Goal: Navigation & Orientation: Find specific page/section

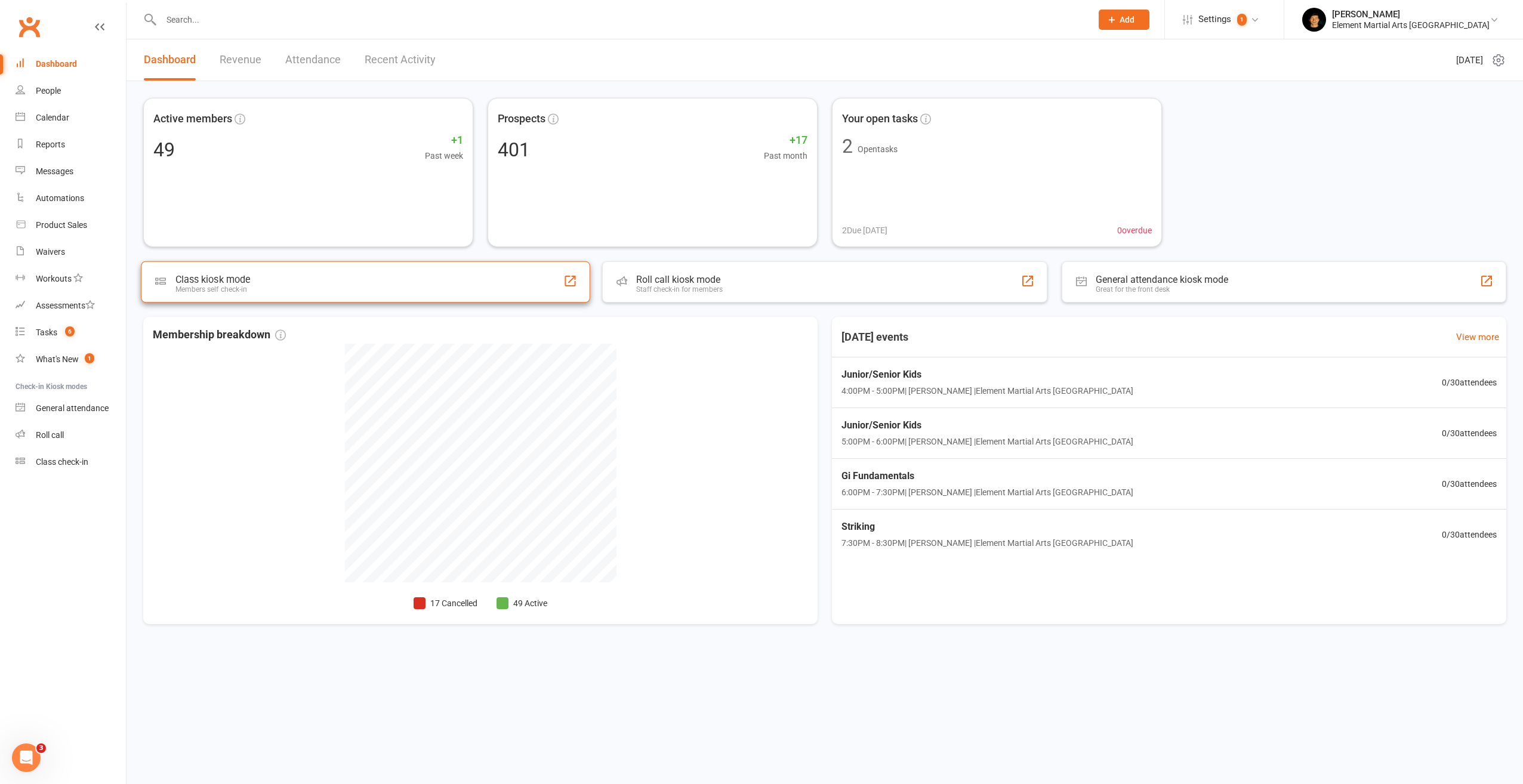
click at [581, 290] on div "Class kiosk mode Members self check-in" at bounding box center [365, 282] width 450 height 41
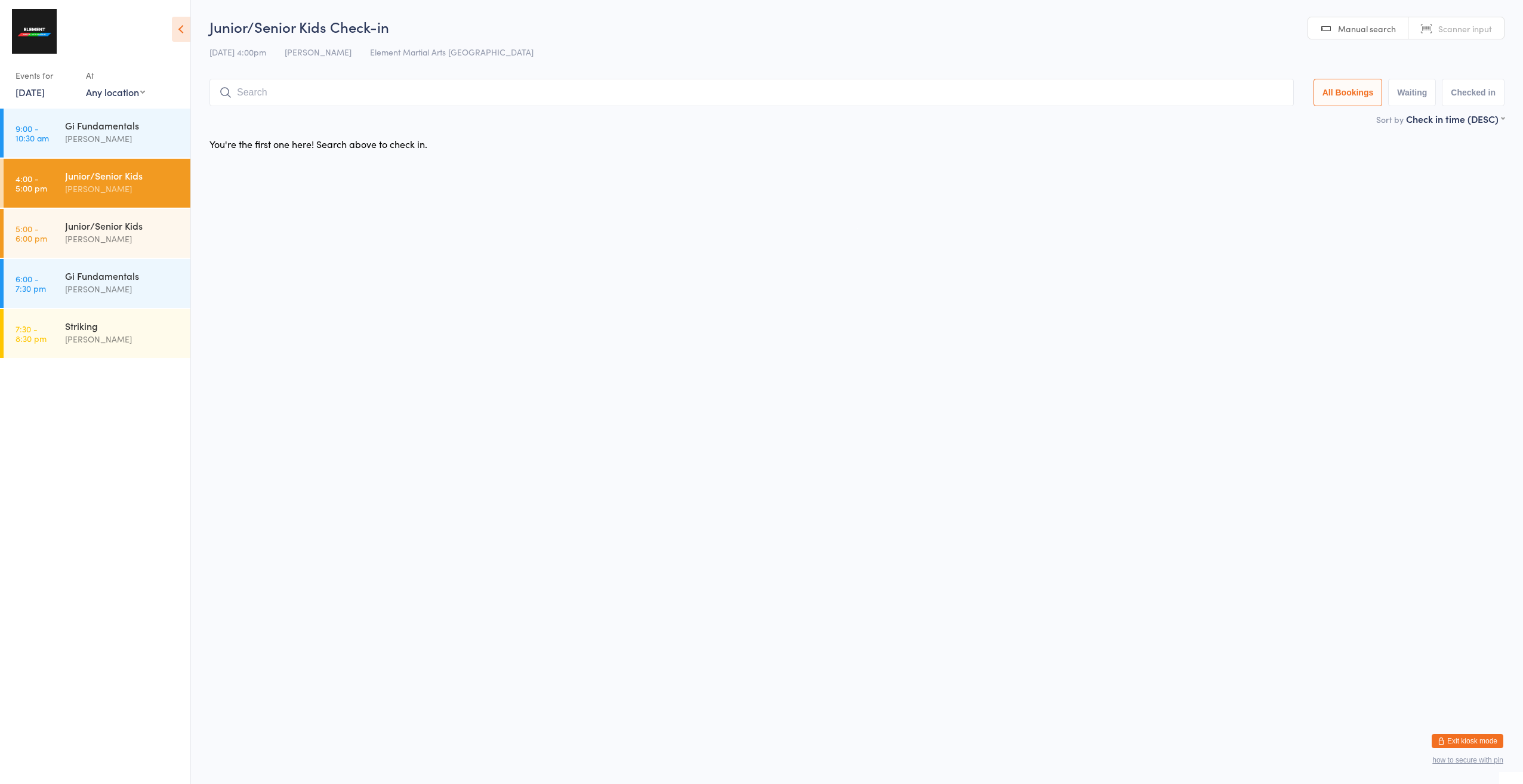
click at [1454, 735] on button "Exit kiosk mode" at bounding box center [1467, 741] width 72 height 15
click at [1445, 736] on button "Exit kiosk mode" at bounding box center [1467, 741] width 72 height 15
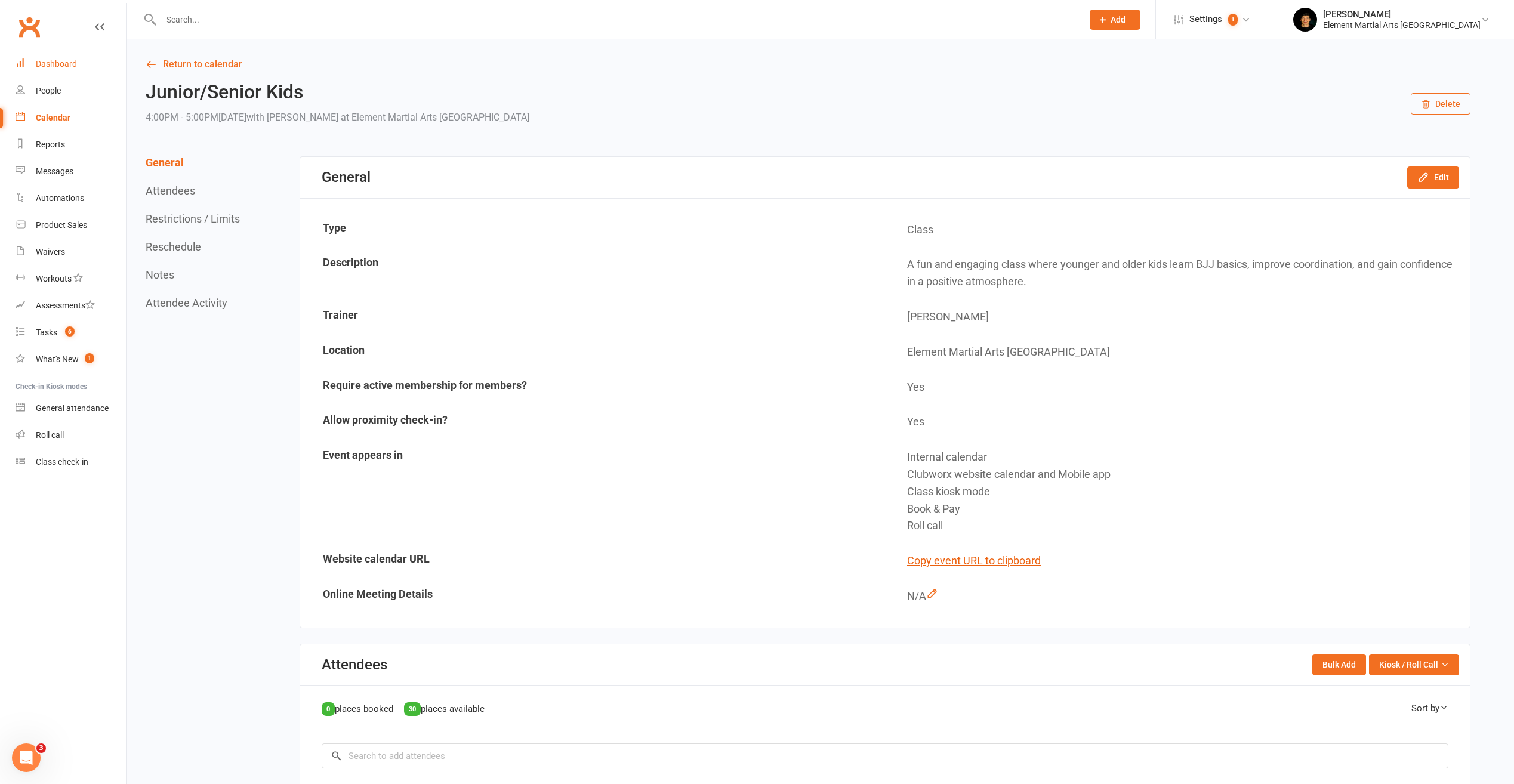
click at [40, 58] on link "Dashboard" at bounding box center [71, 64] width 110 height 27
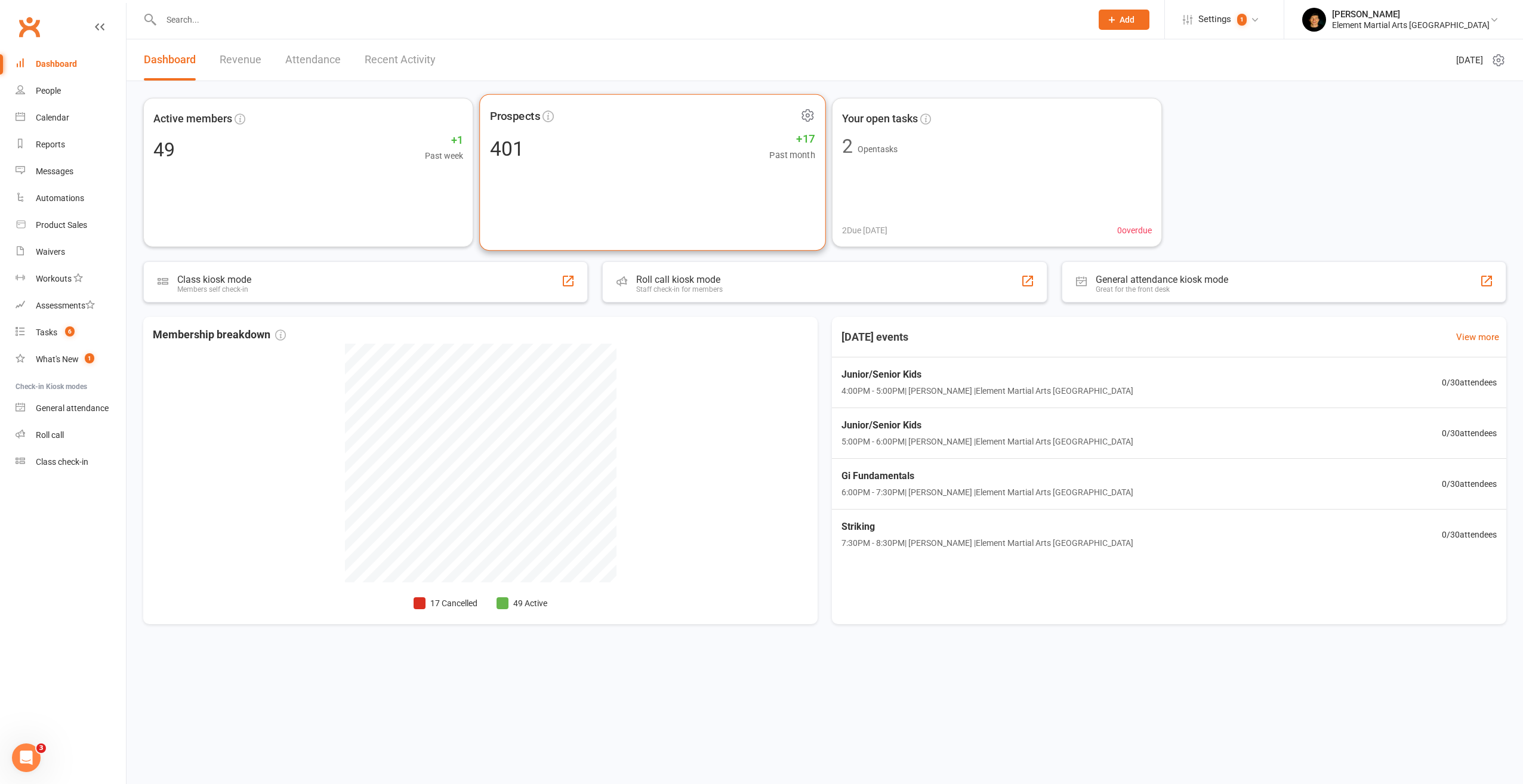
click at [679, 172] on div "Prospects 401 +17 Past month" at bounding box center [652, 173] width 346 height 157
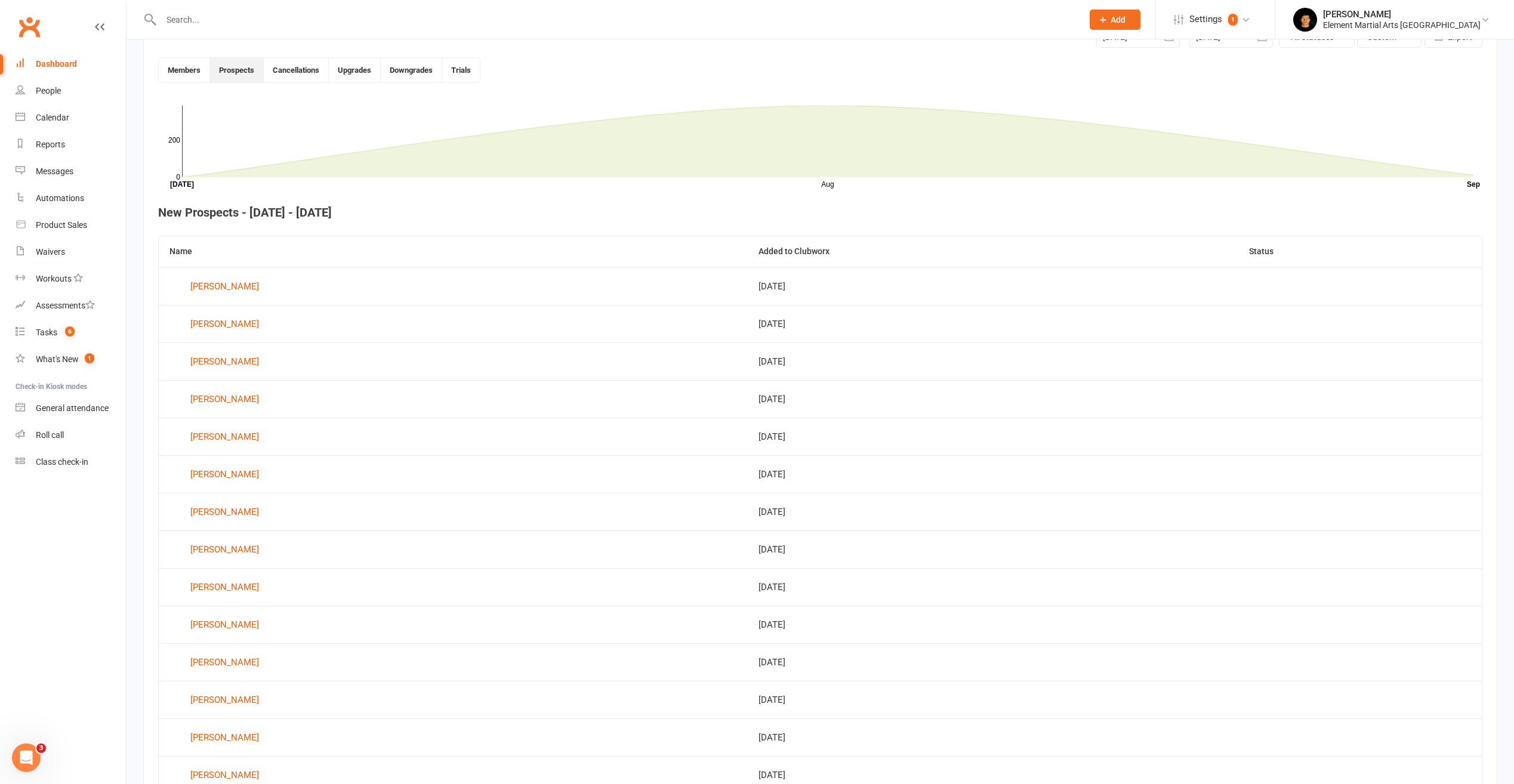
scroll to position [326, 0]
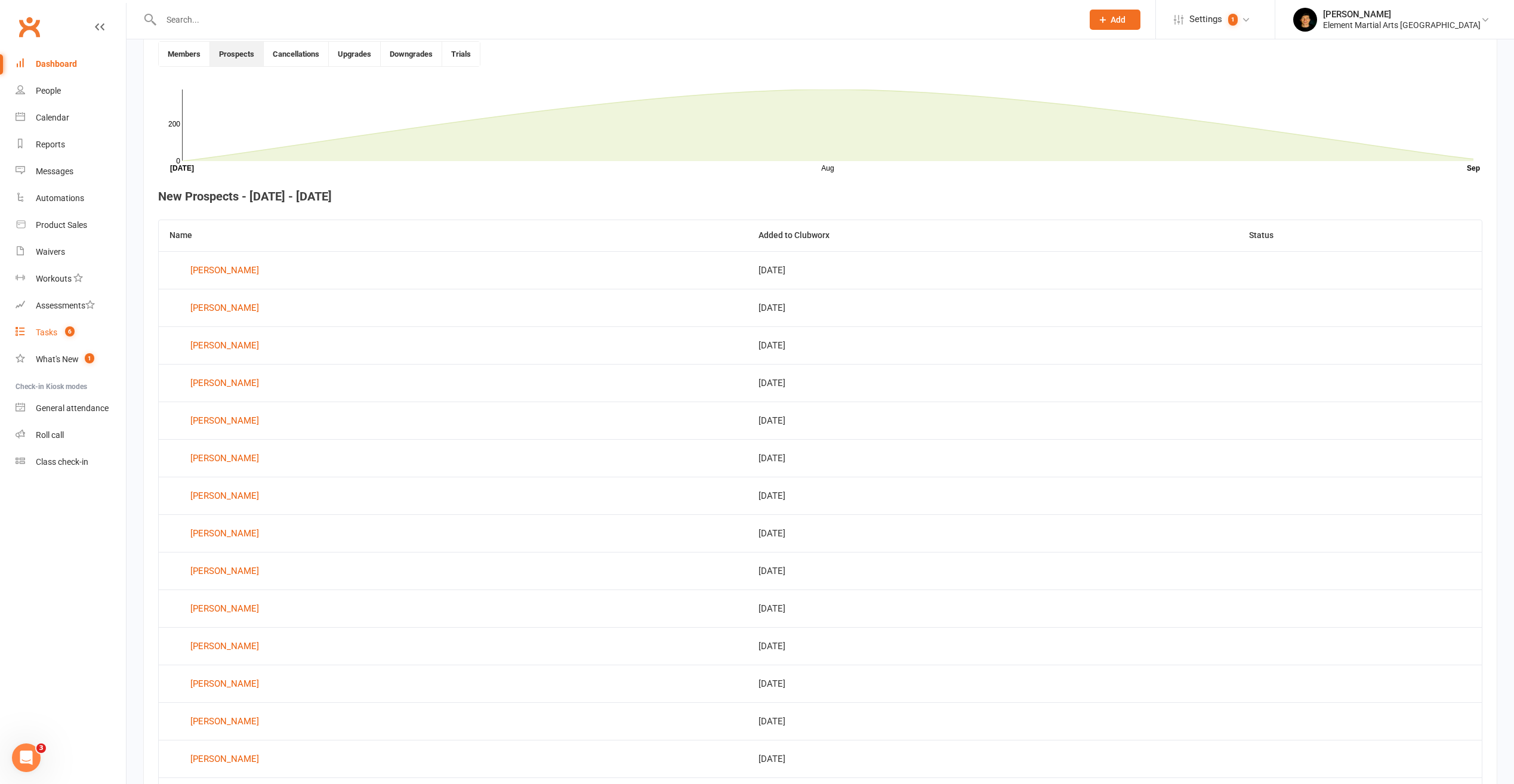
click at [41, 333] on div "Tasks" at bounding box center [46, 332] width 22 height 10
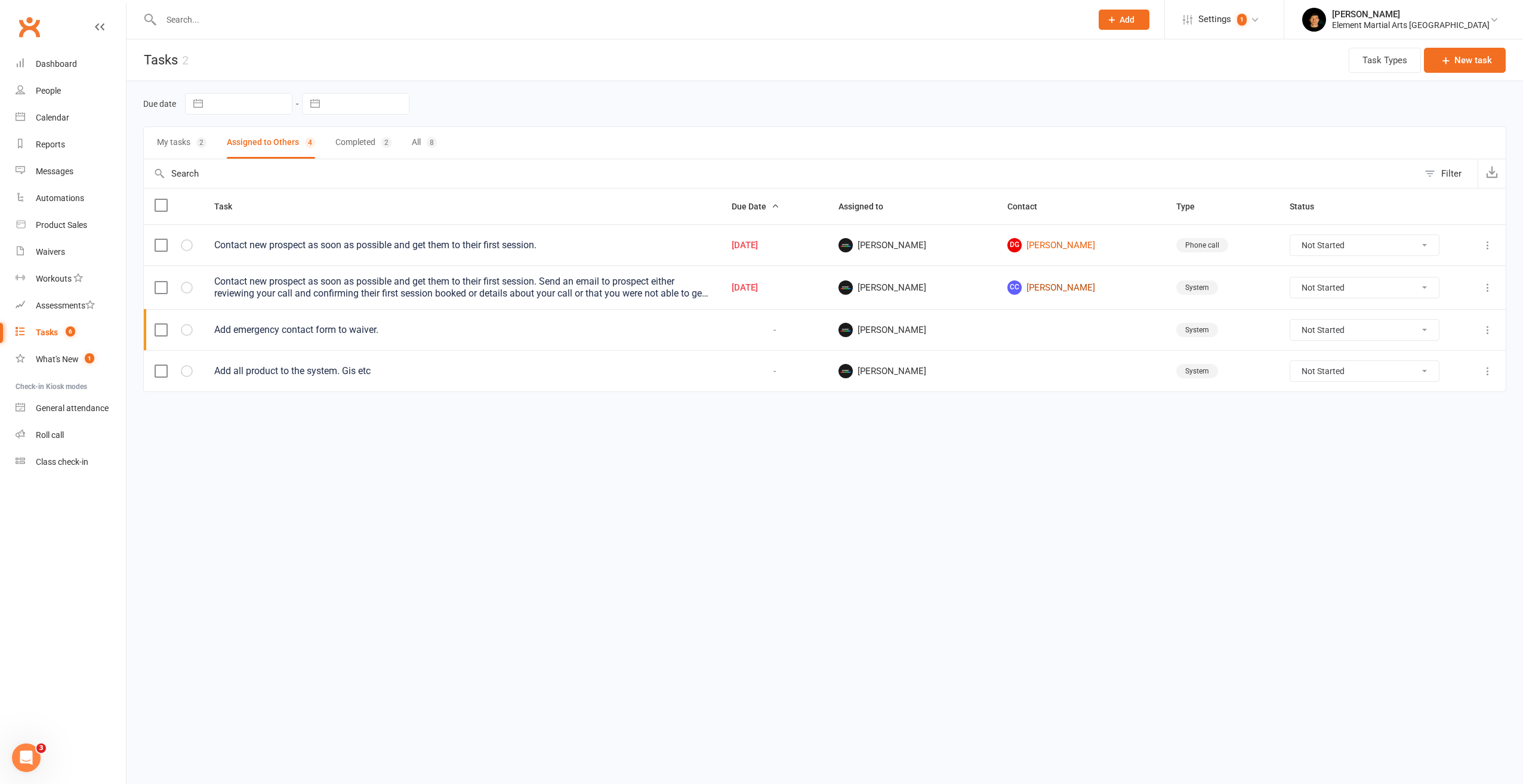
click at [1058, 287] on link "CC [PERSON_NAME]" at bounding box center [1081, 287] width 148 height 15
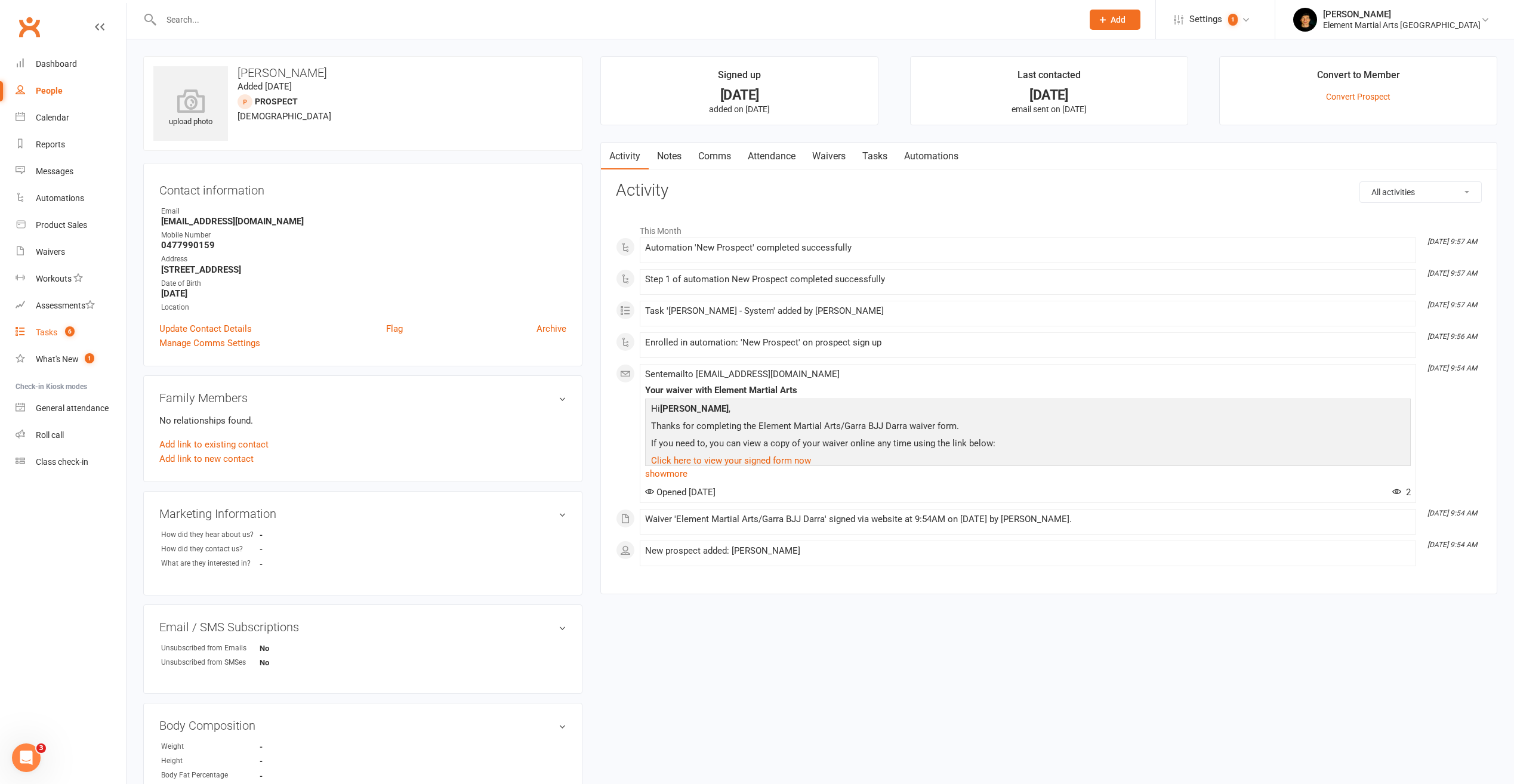
click at [55, 333] on div "Tasks" at bounding box center [46, 332] width 22 height 10
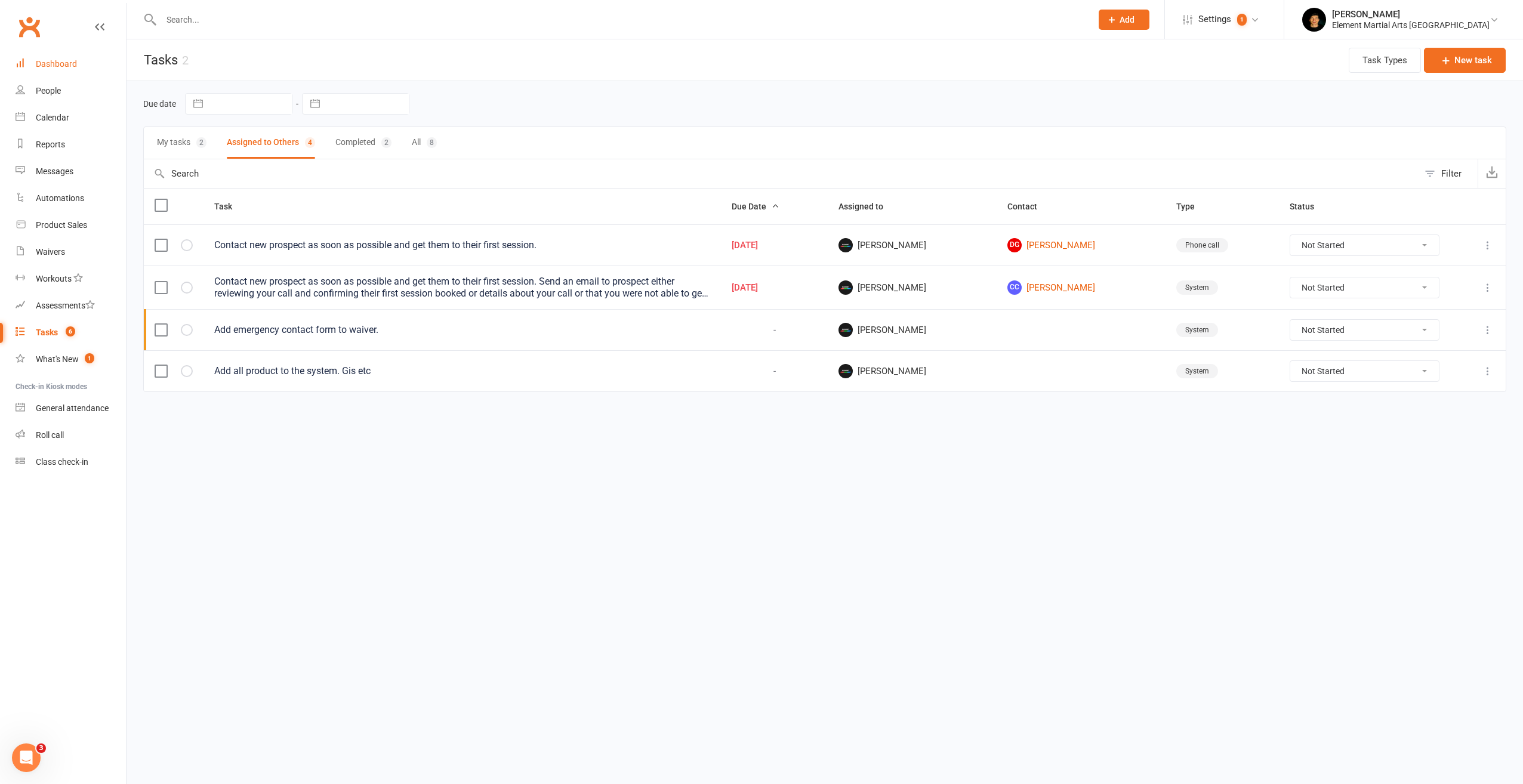
click at [57, 57] on link "Dashboard" at bounding box center [71, 64] width 110 height 27
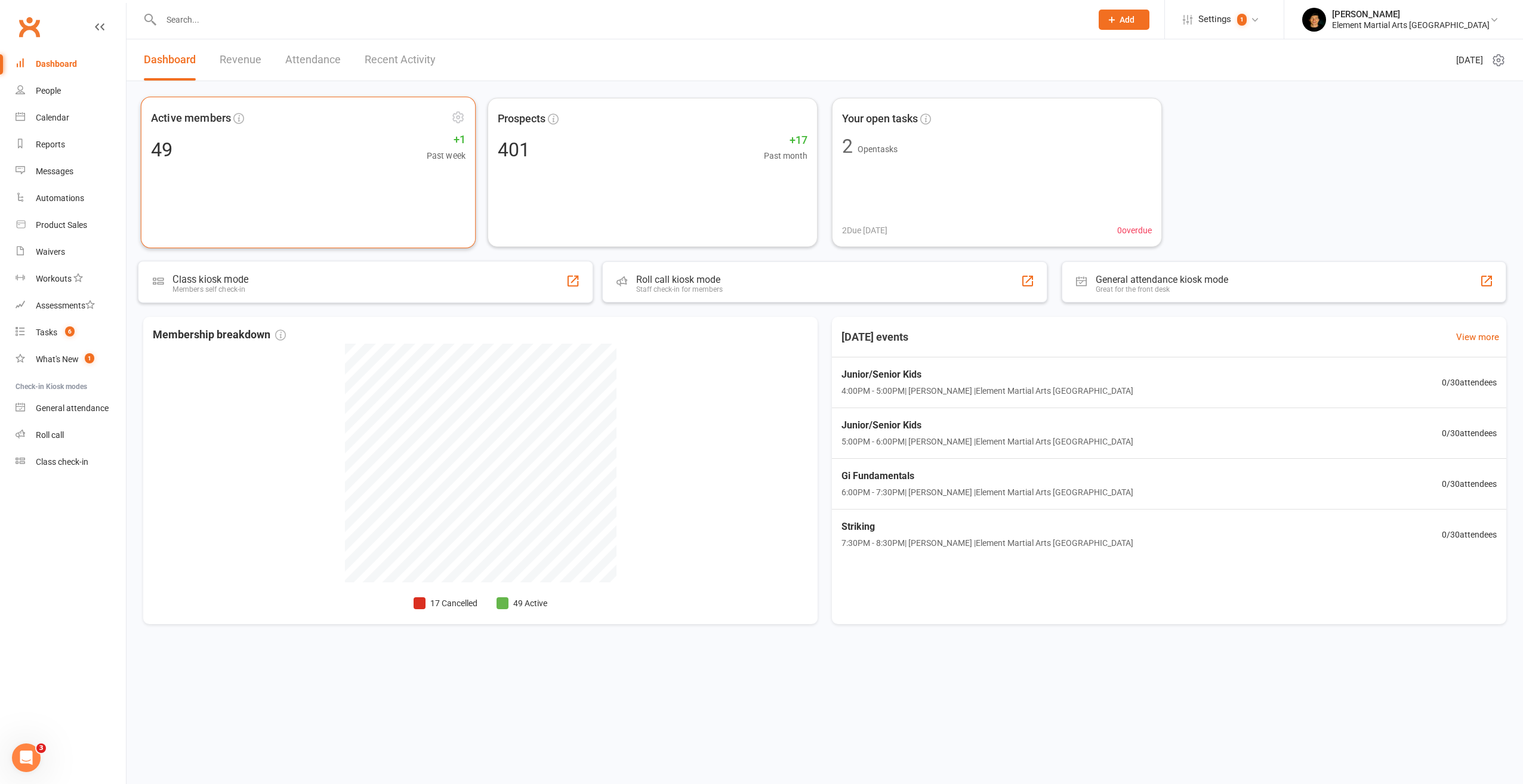
click at [353, 171] on div "Active members 49 +1 Past week" at bounding box center [308, 172] width 335 height 151
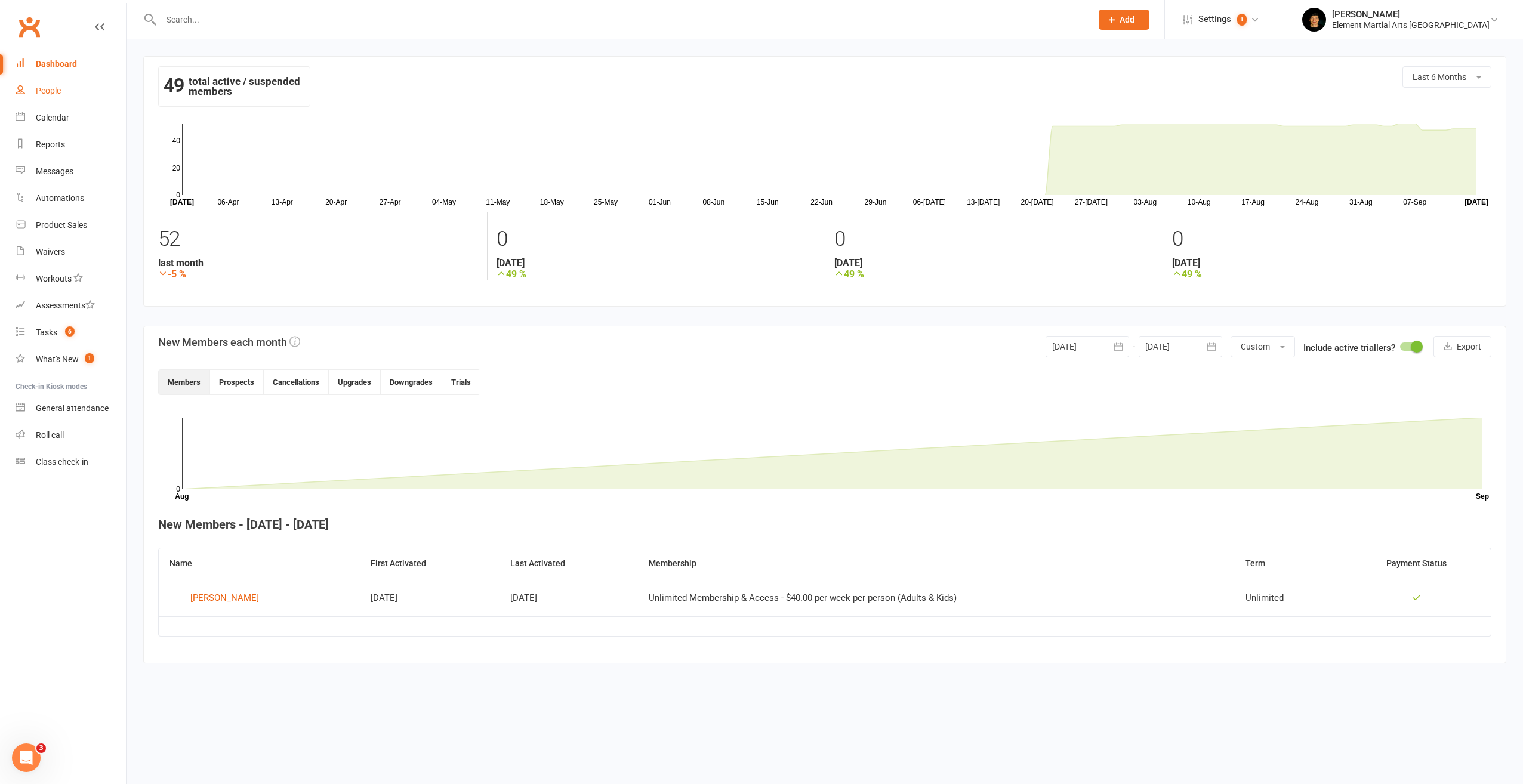
click at [53, 87] on div "People" at bounding box center [47, 90] width 25 height 10
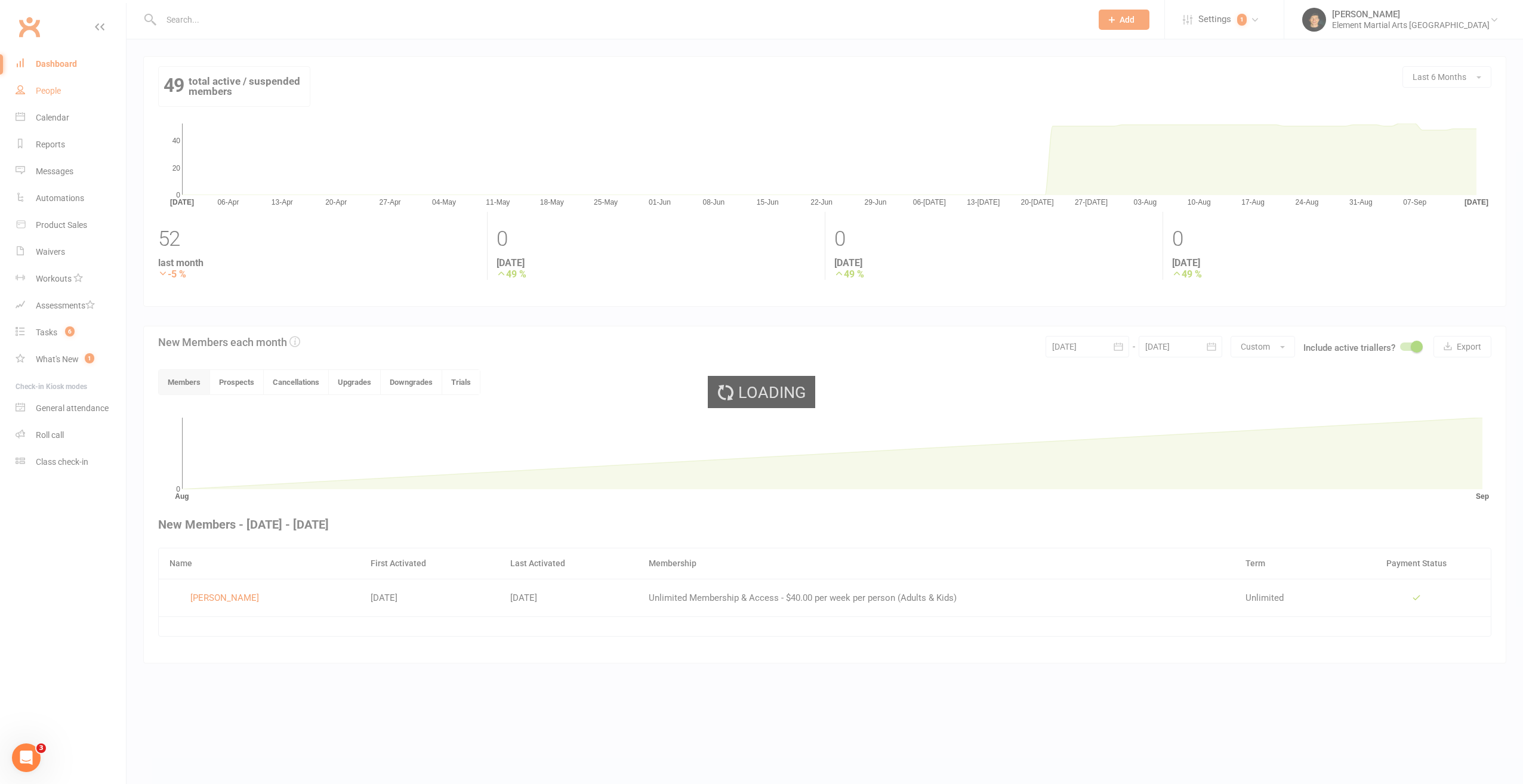
select select "100"
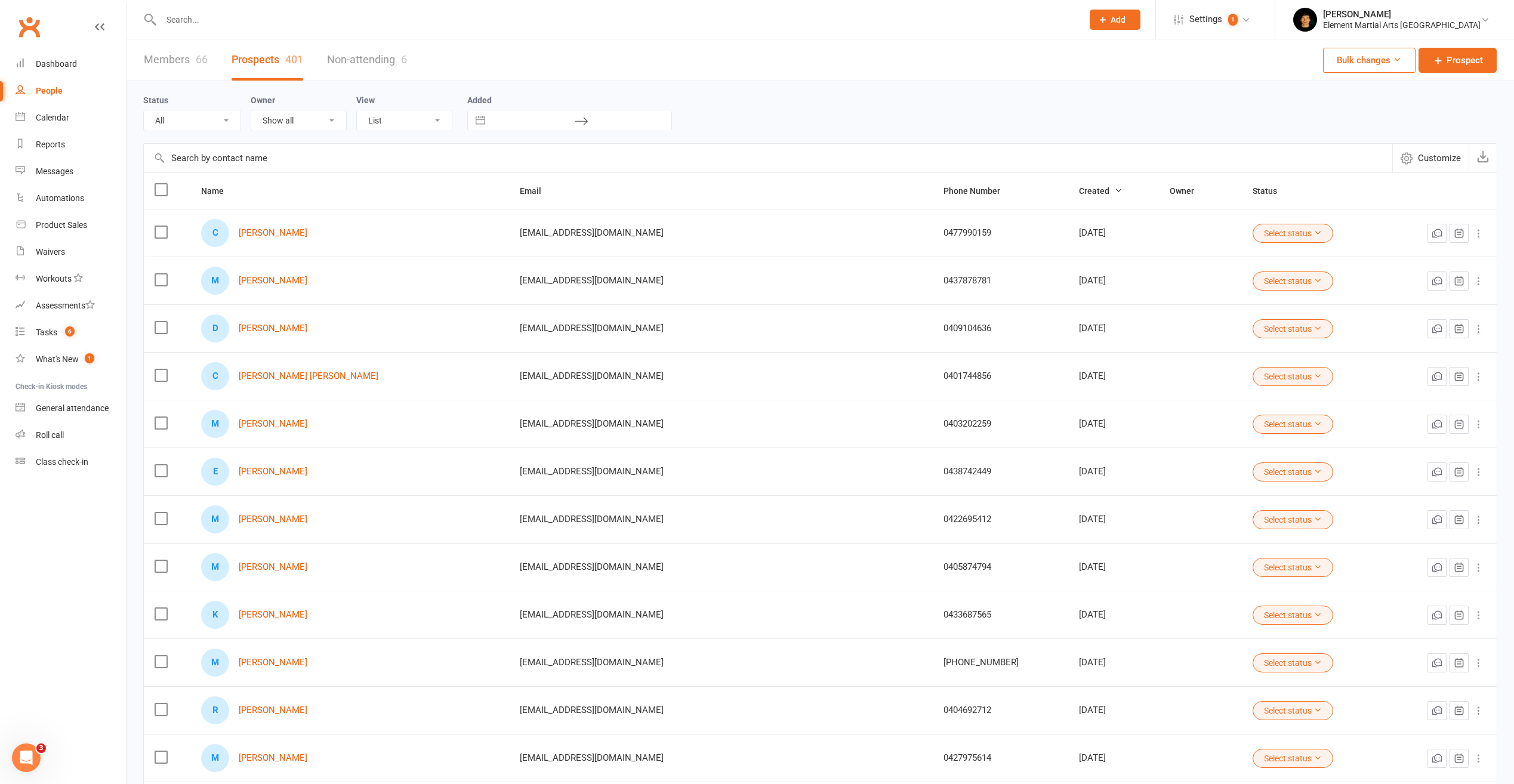
click at [181, 61] on link "Members 66" at bounding box center [175, 60] width 64 height 41
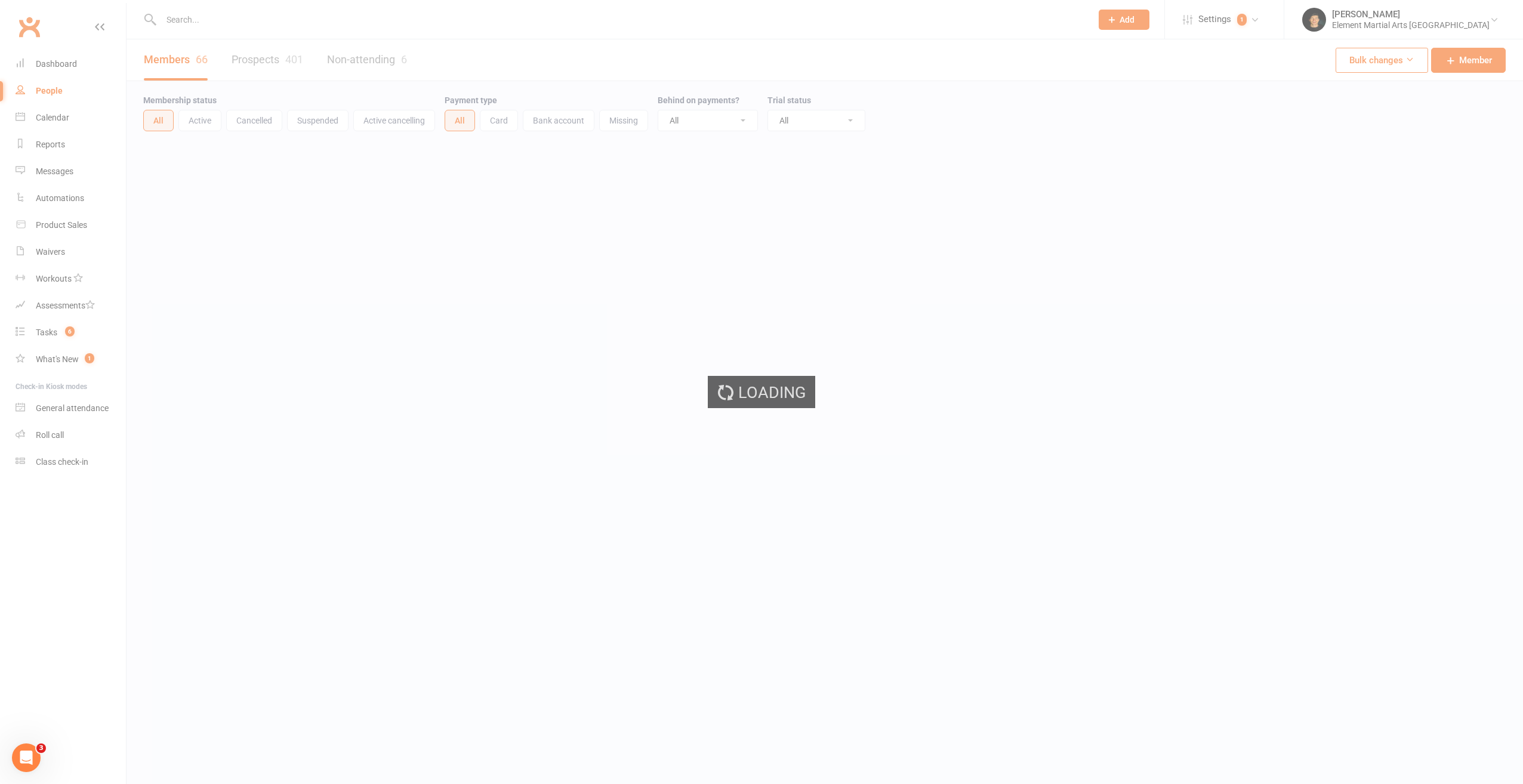
select select "50"
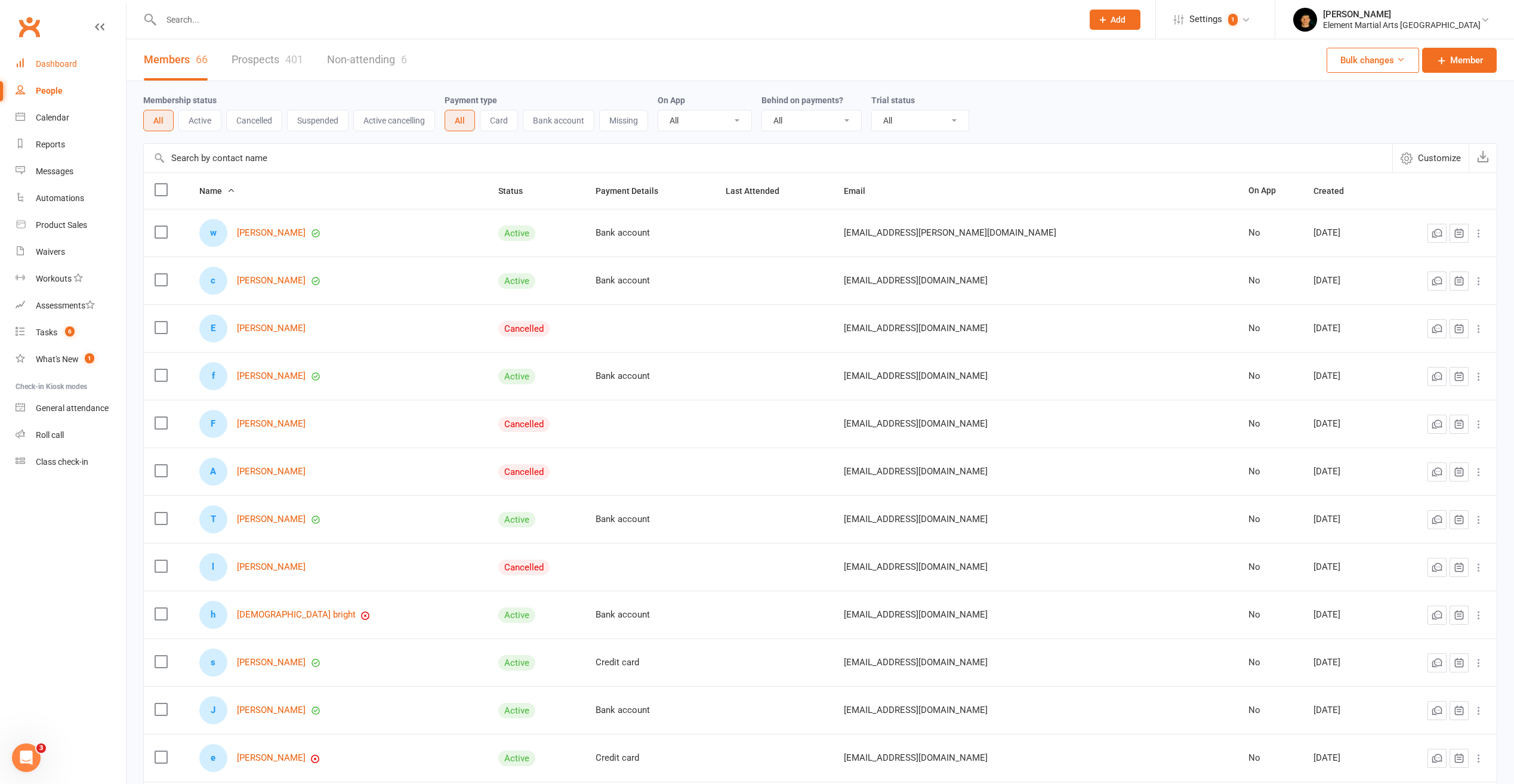
click at [65, 65] on div "Dashboard" at bounding box center [56, 64] width 41 height 10
